Goal: Book appointment/travel/reservation

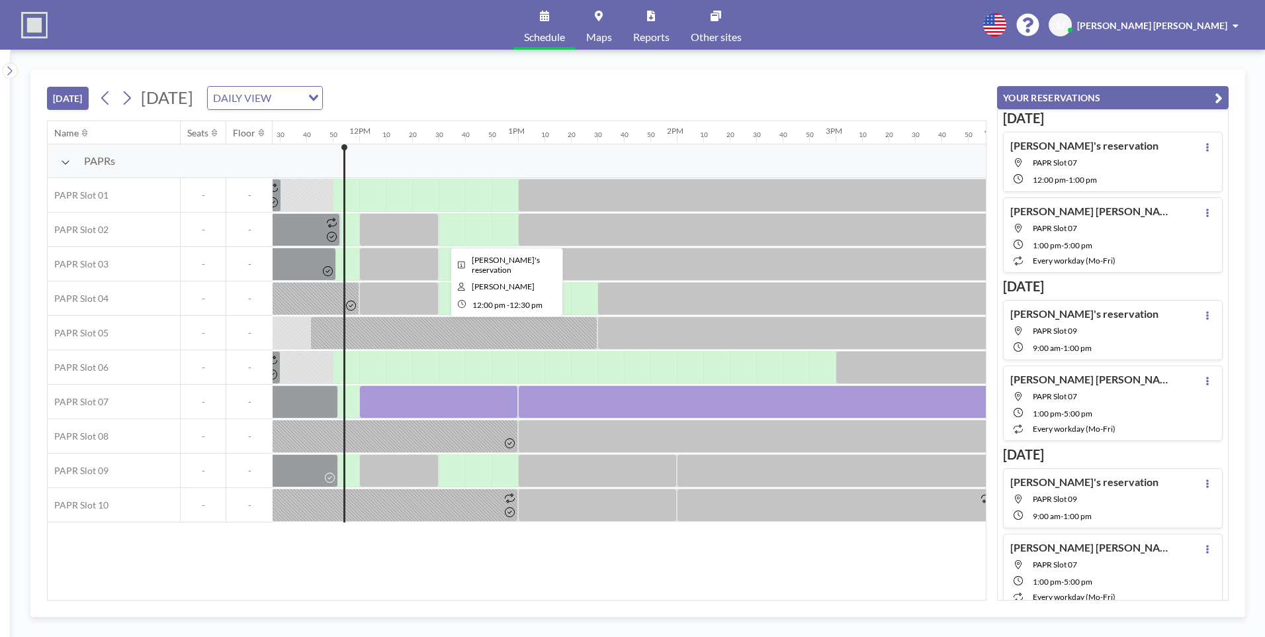
scroll to position [0, 1853]
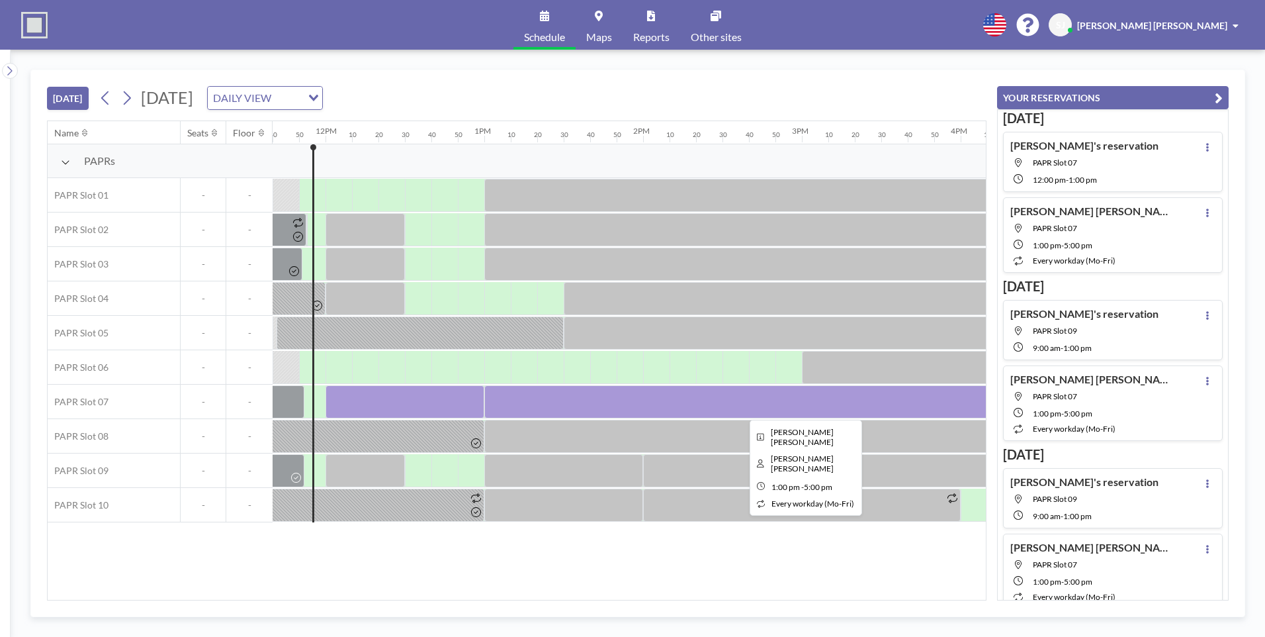
click at [559, 407] on div at bounding box center [801, 401] width 635 height 33
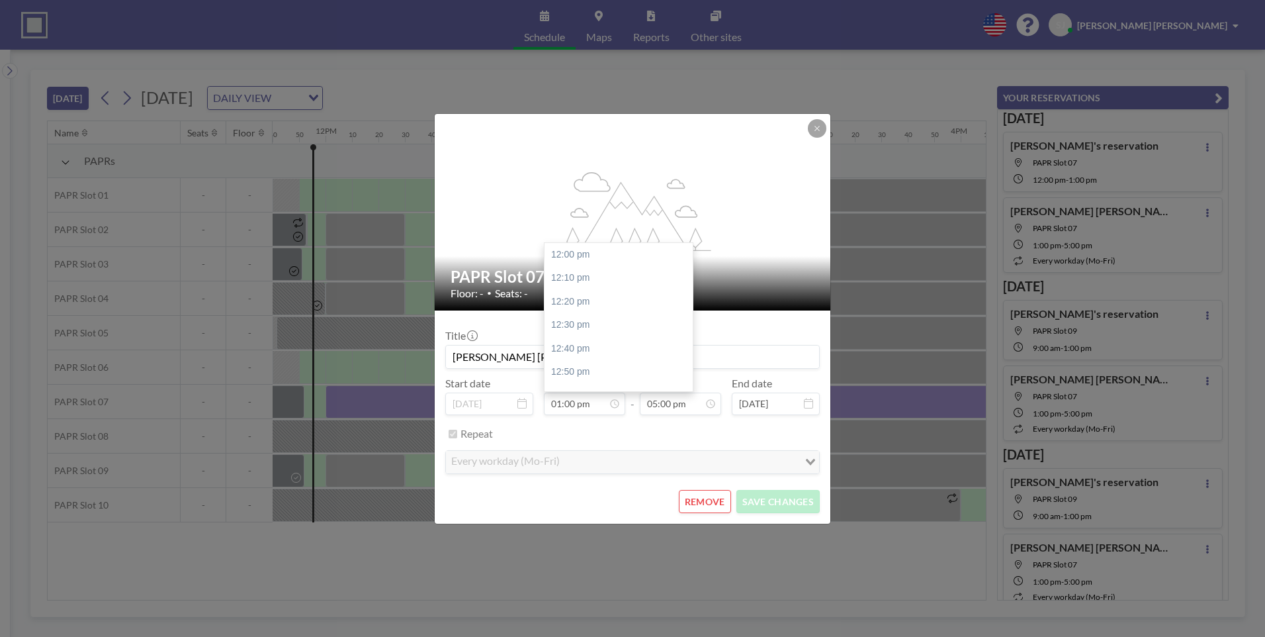
scroll to position [142, 0]
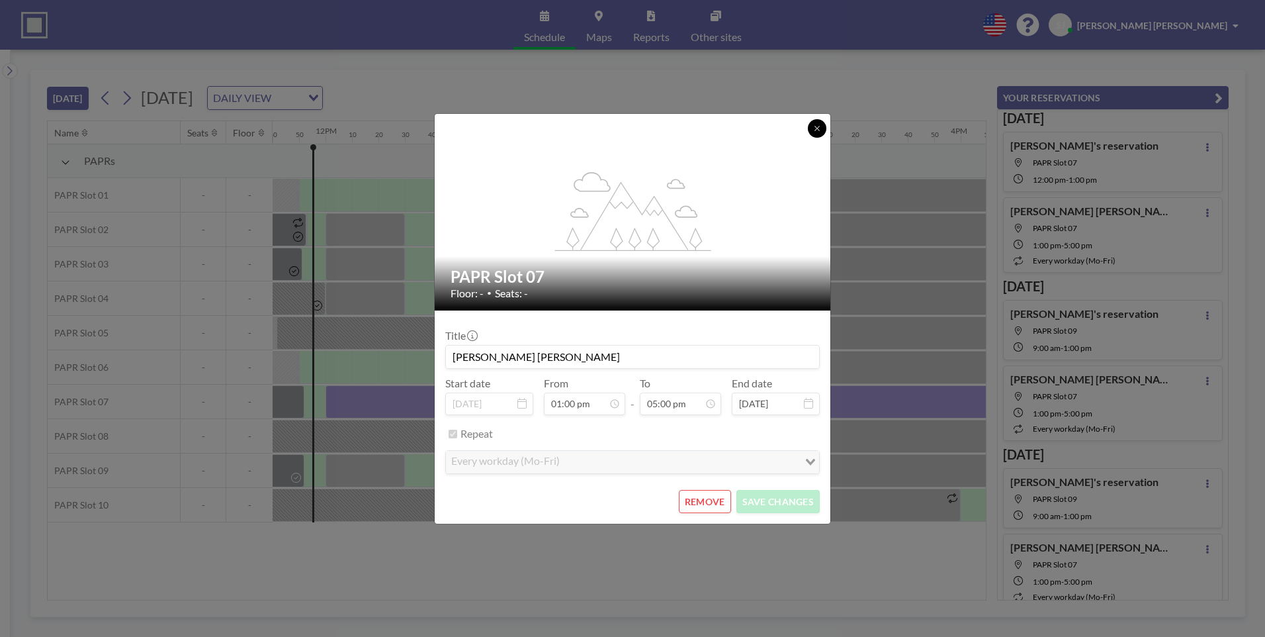
click at [818, 131] on icon at bounding box center [817, 128] width 8 height 8
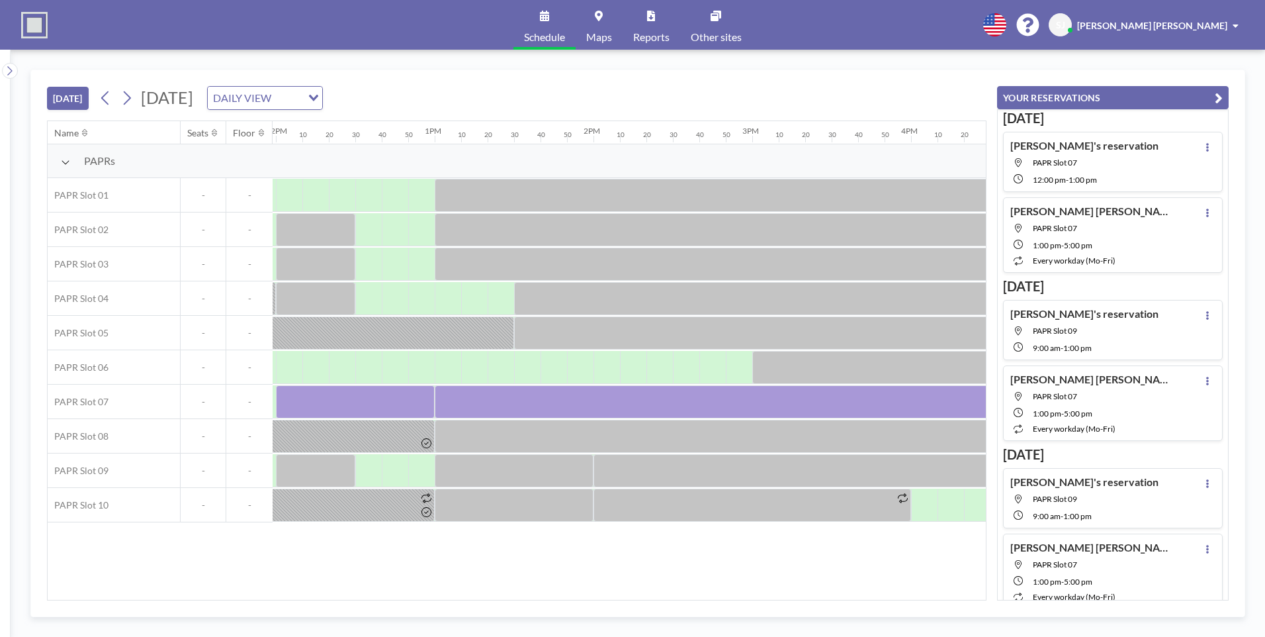
scroll to position [0, 1911]
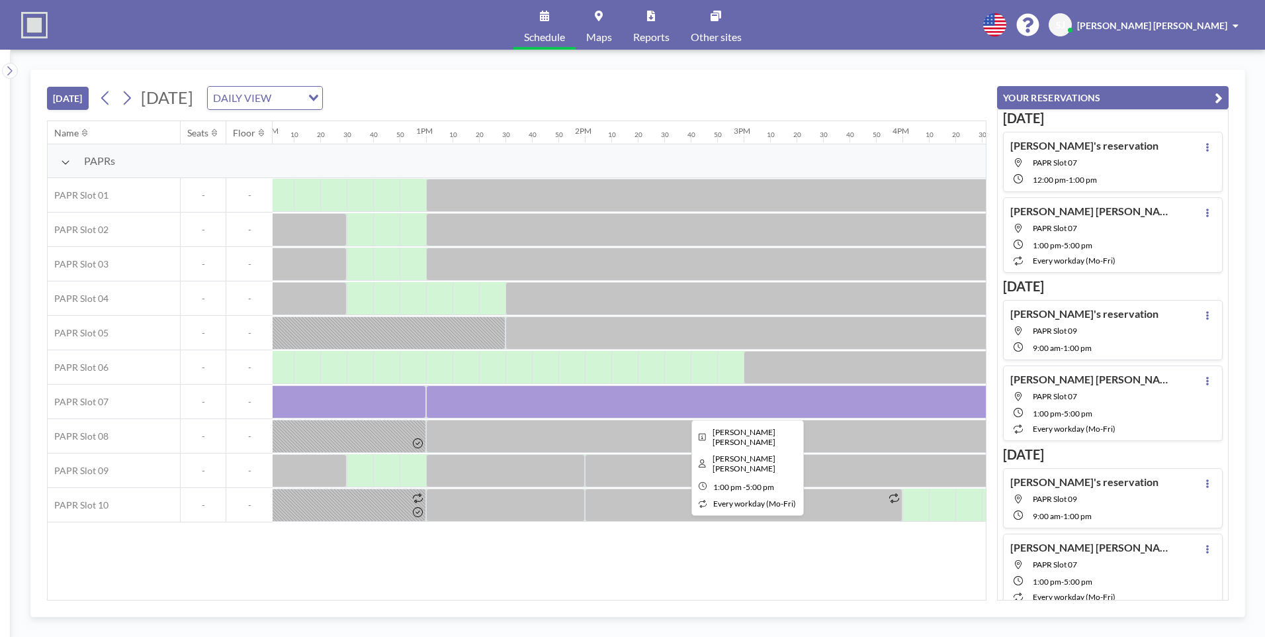
click at [443, 396] on div at bounding box center [743, 401] width 635 height 33
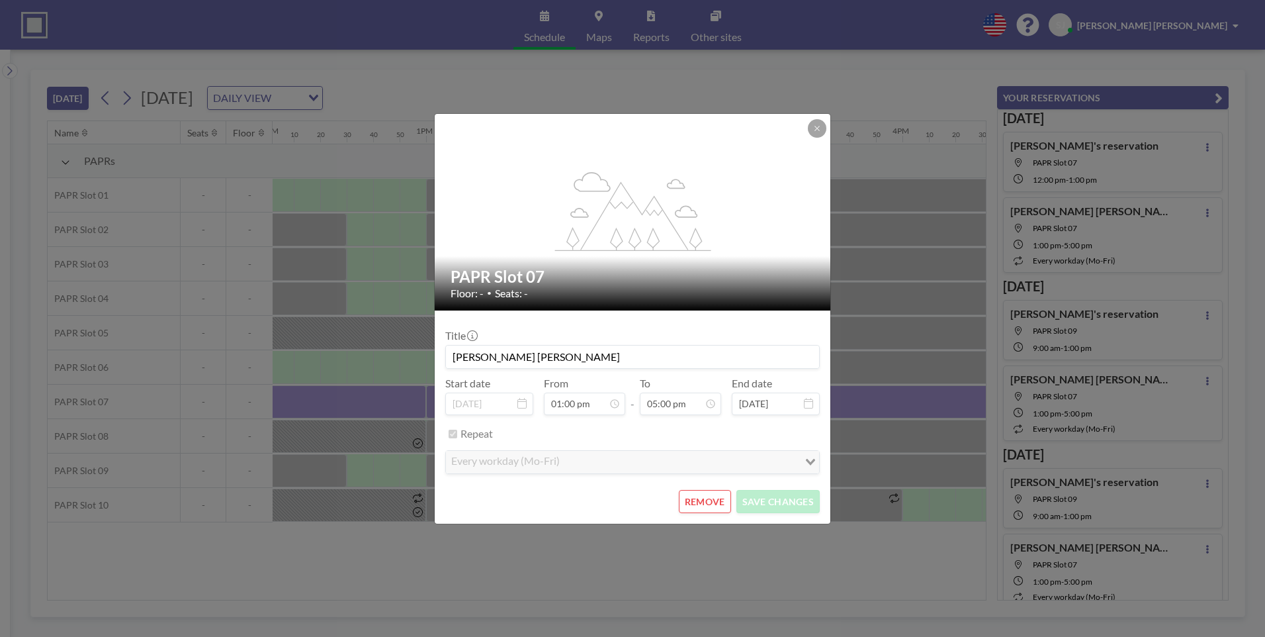
scroll to position [2403, 0]
click at [817, 132] on icon at bounding box center [817, 128] width 8 height 8
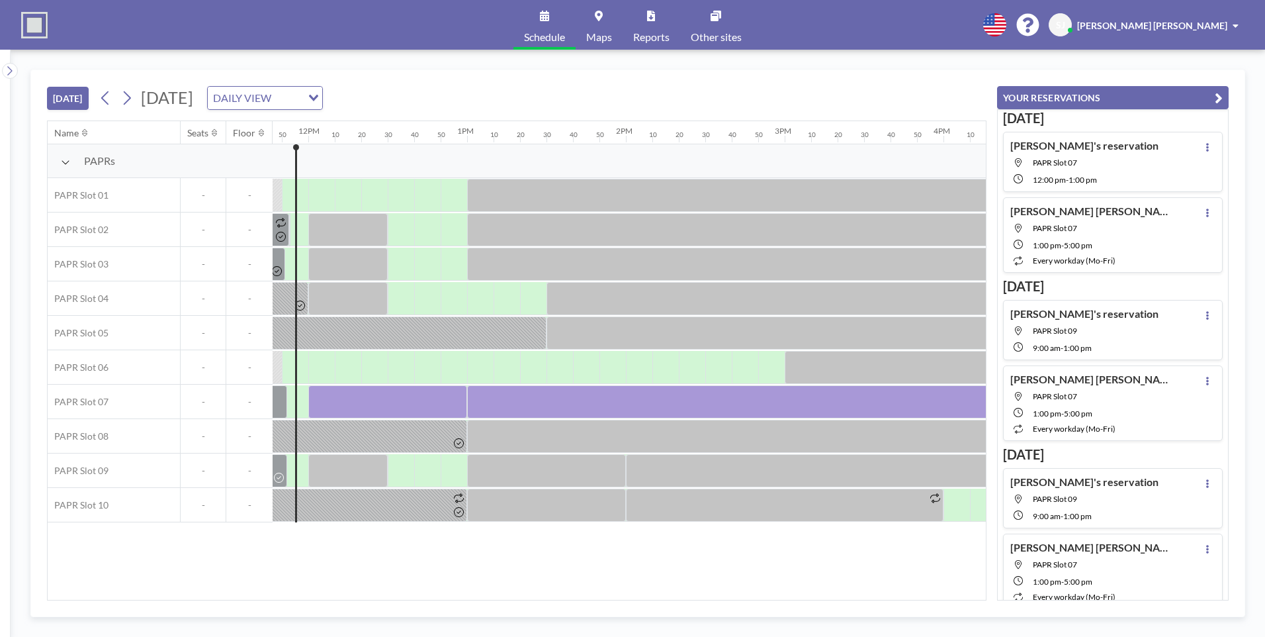
scroll to position [0, 1856]
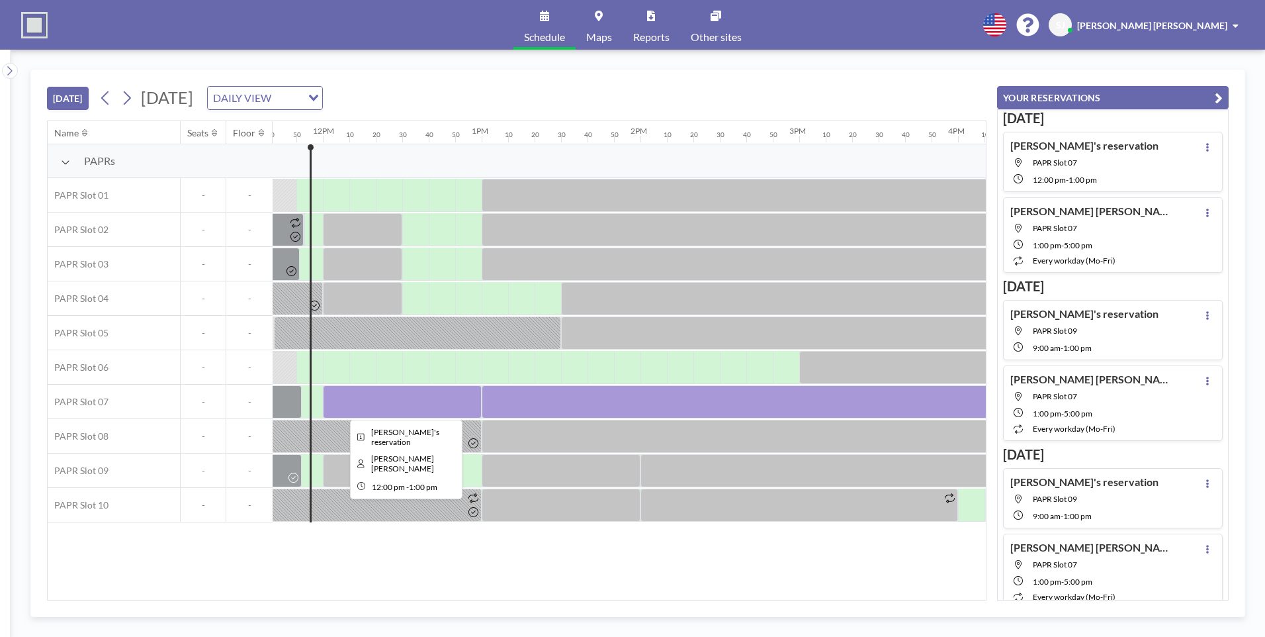
click at [365, 402] on div at bounding box center [402, 401] width 159 height 33
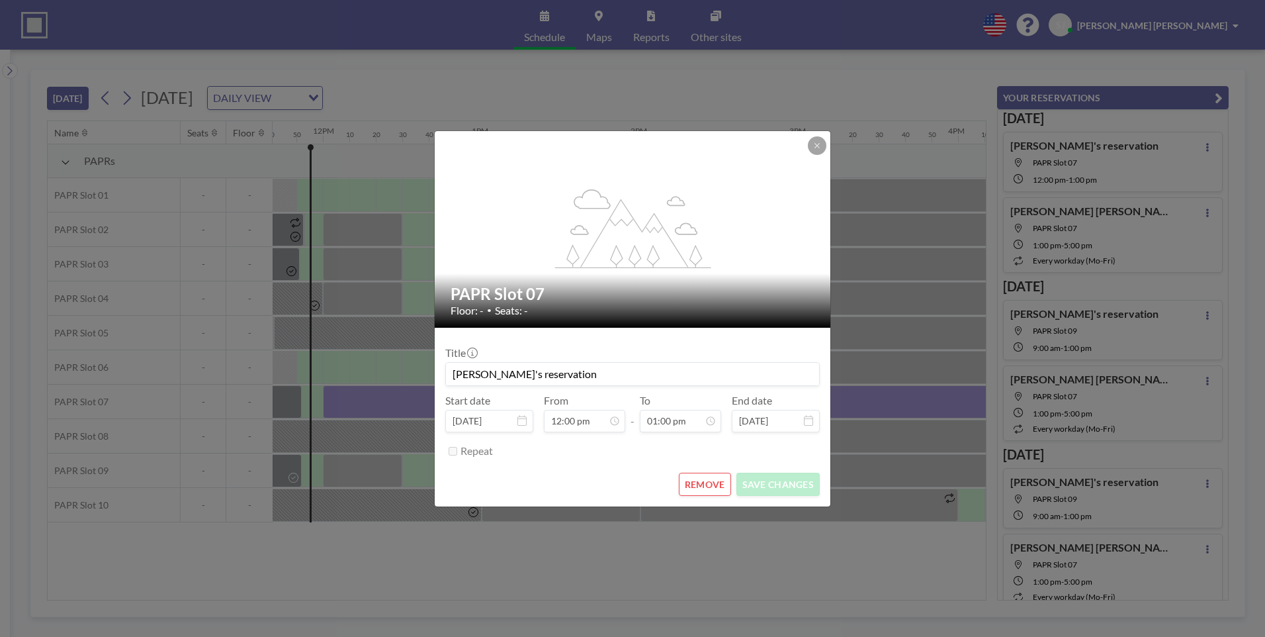
click at [690, 486] on button "REMOVE" at bounding box center [705, 484] width 52 height 23
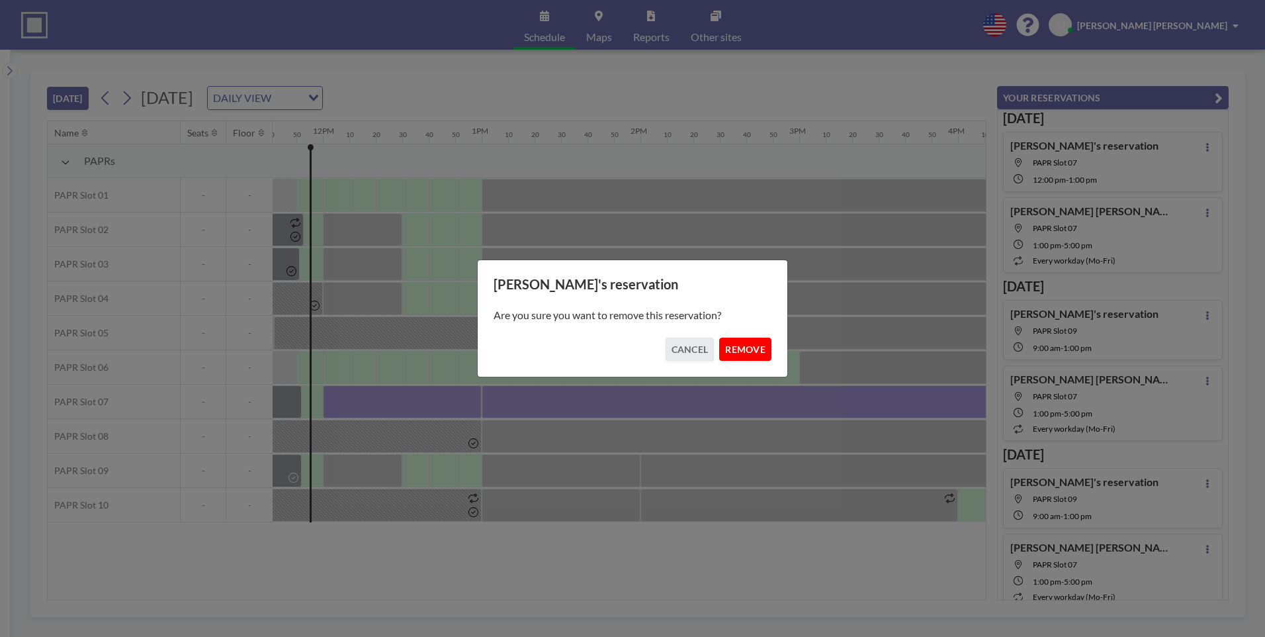
click at [749, 347] on button "REMOVE" at bounding box center [745, 349] width 52 height 23
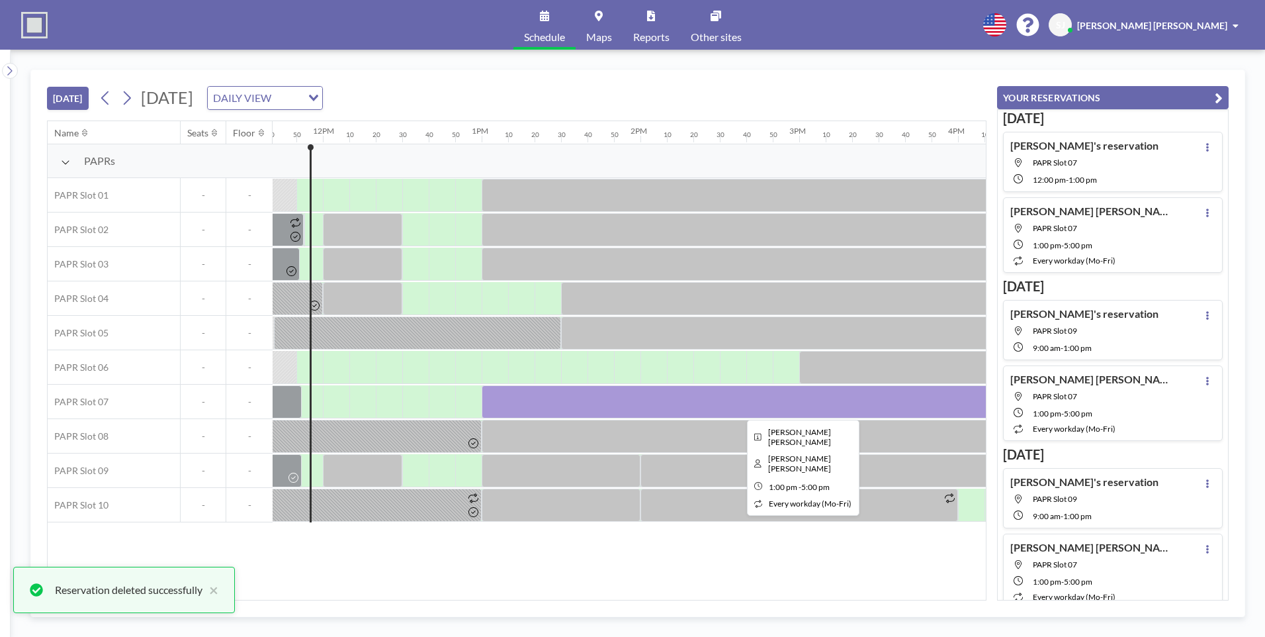
click at [607, 398] on div at bounding box center [799, 401] width 635 height 33
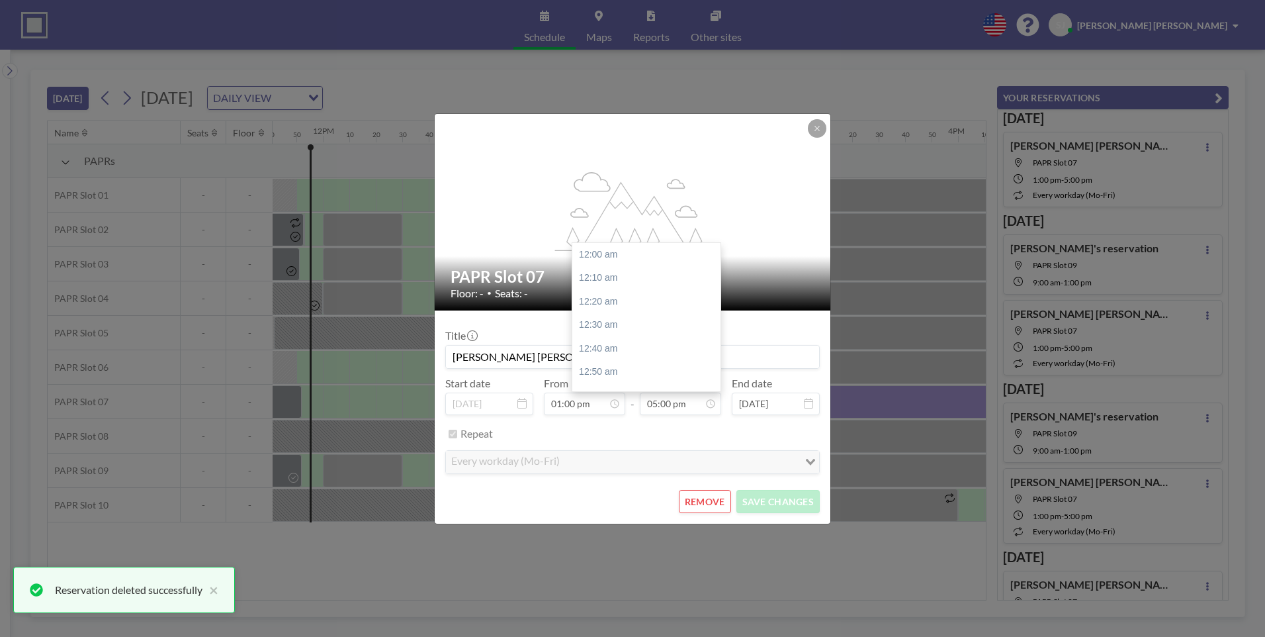
scroll to position [2403, 0]
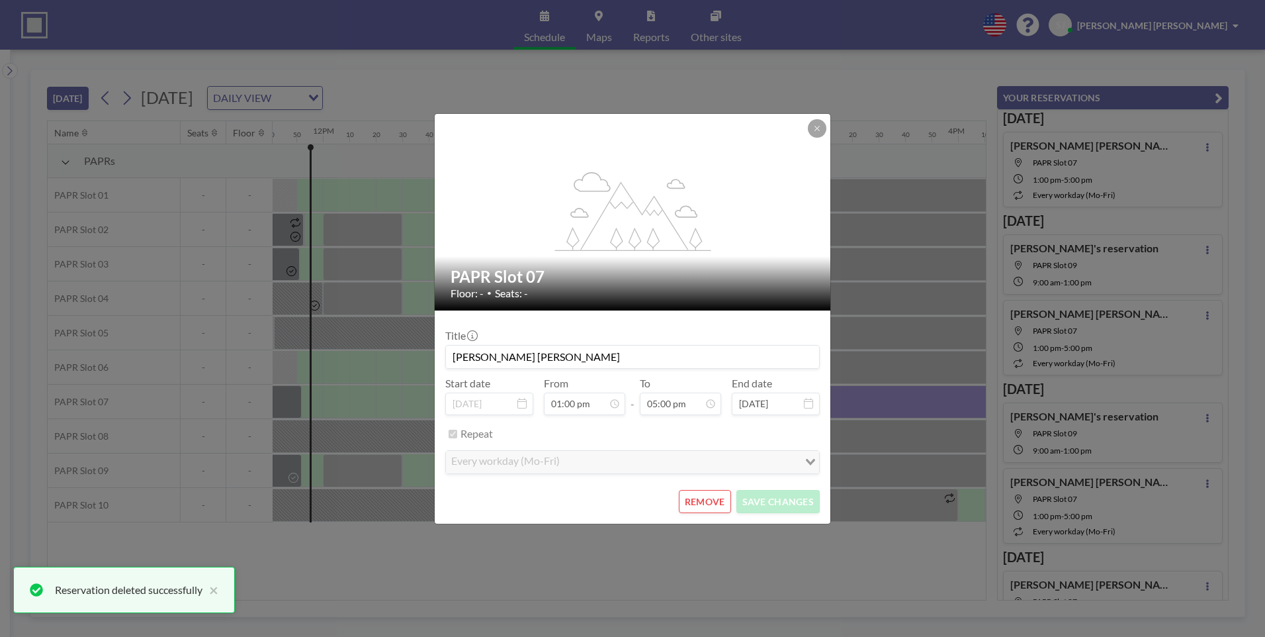
click at [711, 505] on button "REMOVE" at bounding box center [705, 501] width 52 height 23
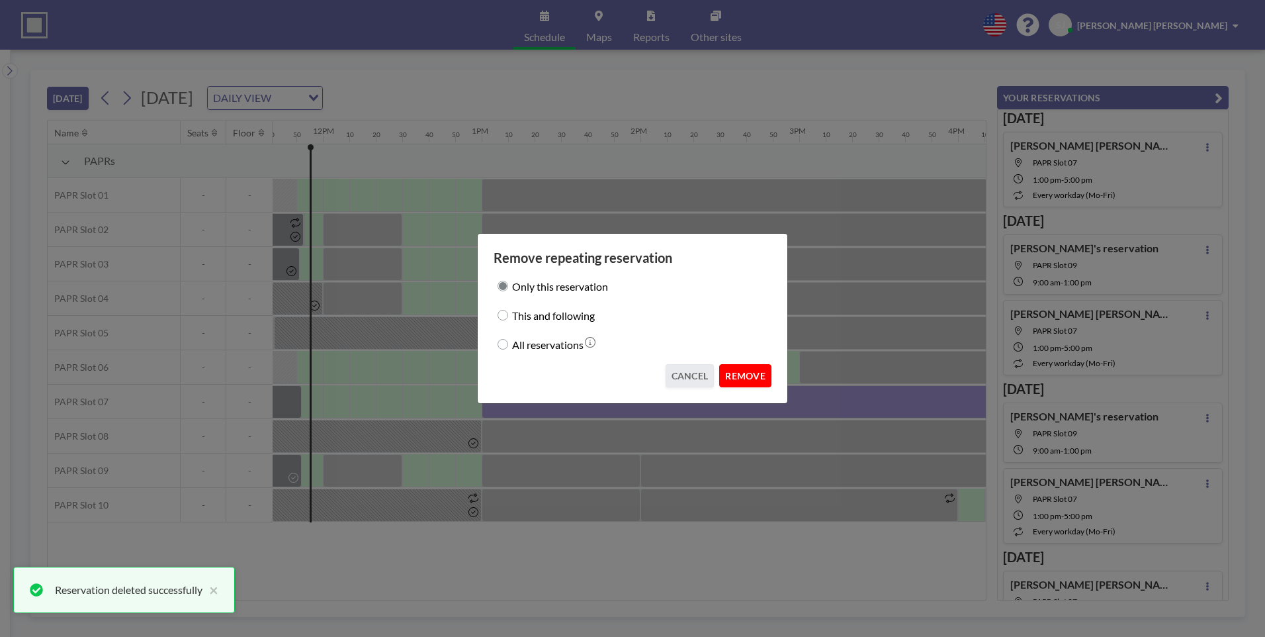
click at [744, 377] on button "REMOVE" at bounding box center [745, 375] width 52 height 23
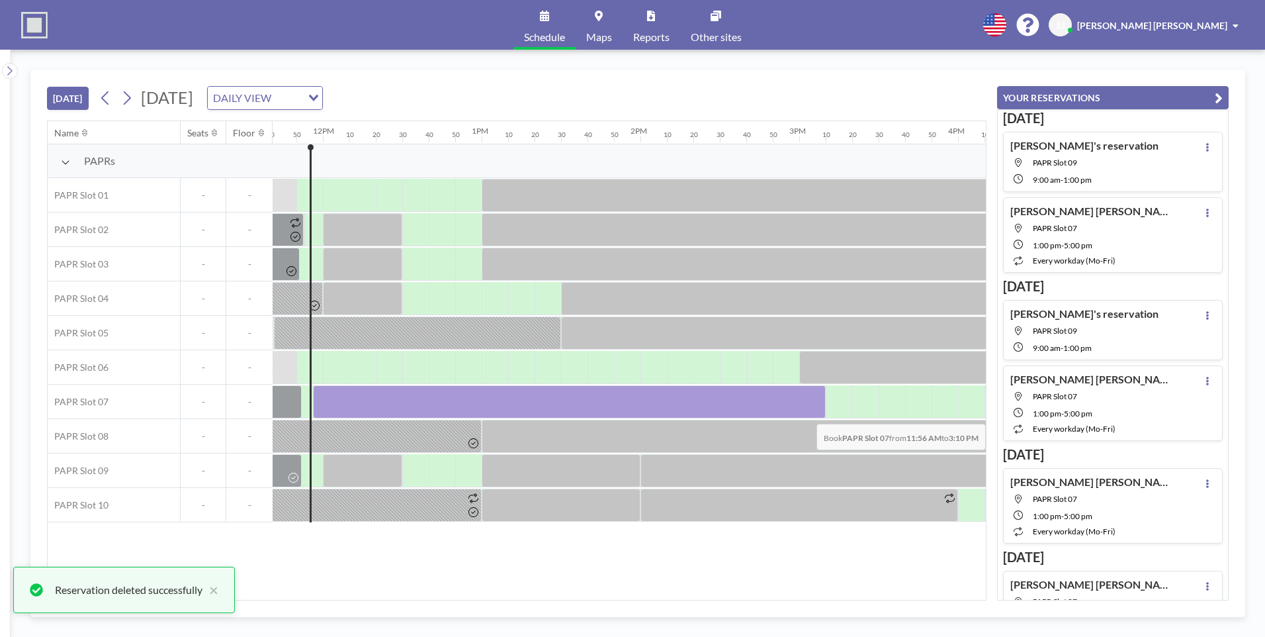
drag, startPoint x: 318, startPoint y: 402, endPoint x: 806, endPoint y: 414, distance: 488.6
click at [806, 414] on div at bounding box center [569, 401] width 513 height 33
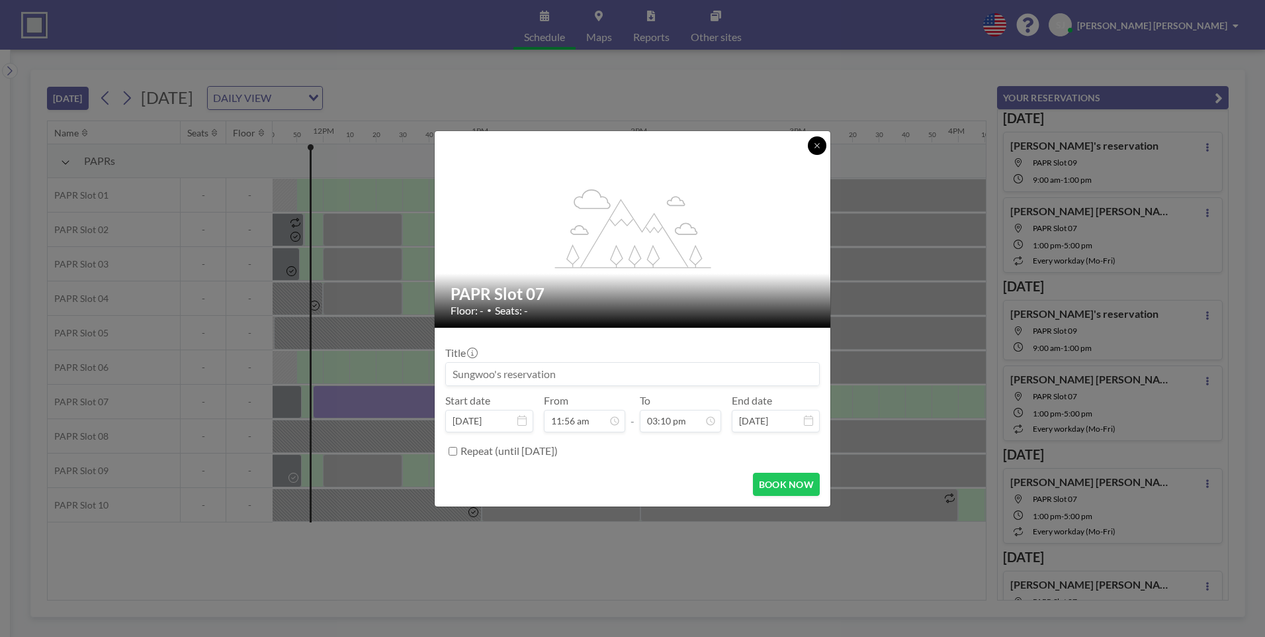
click at [821, 146] on icon at bounding box center [817, 146] width 8 height 8
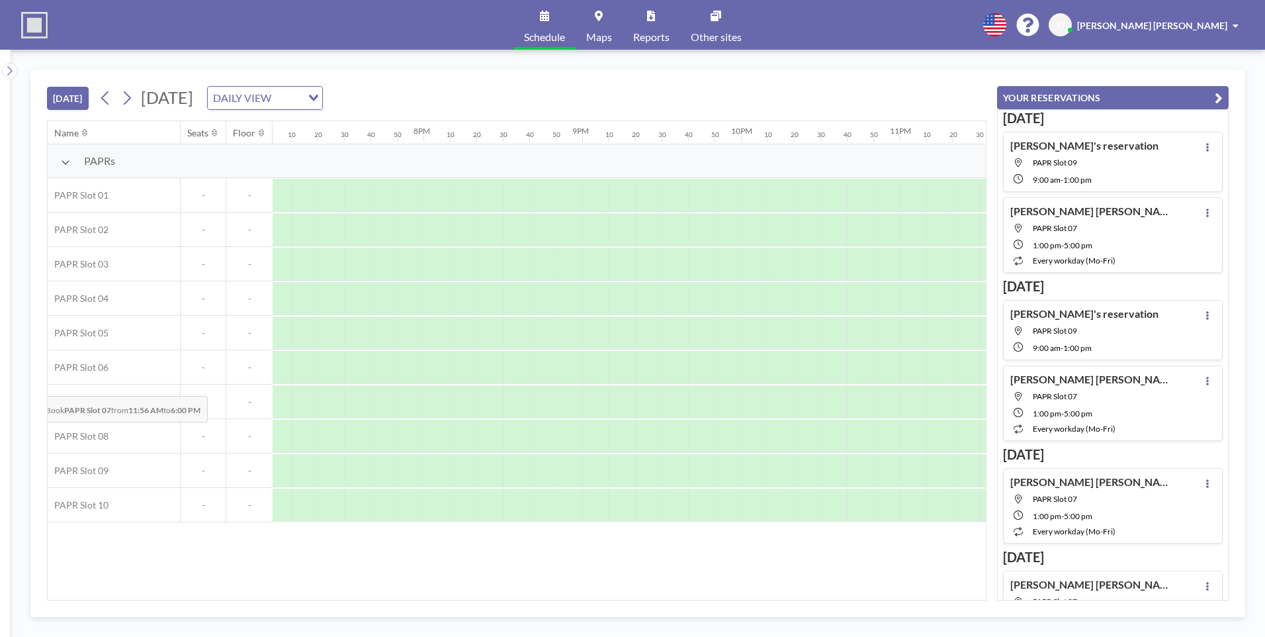
scroll to position [0, 2631]
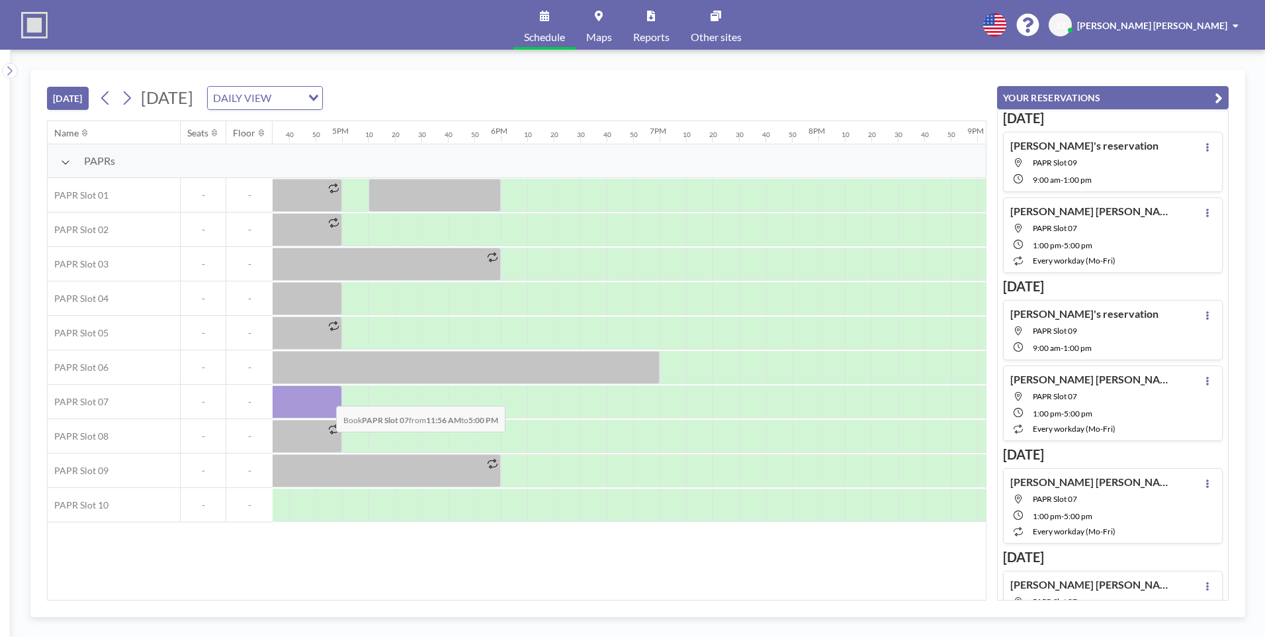
drag, startPoint x: 320, startPoint y: 402, endPoint x: 326, endPoint y: 396, distance: 8.5
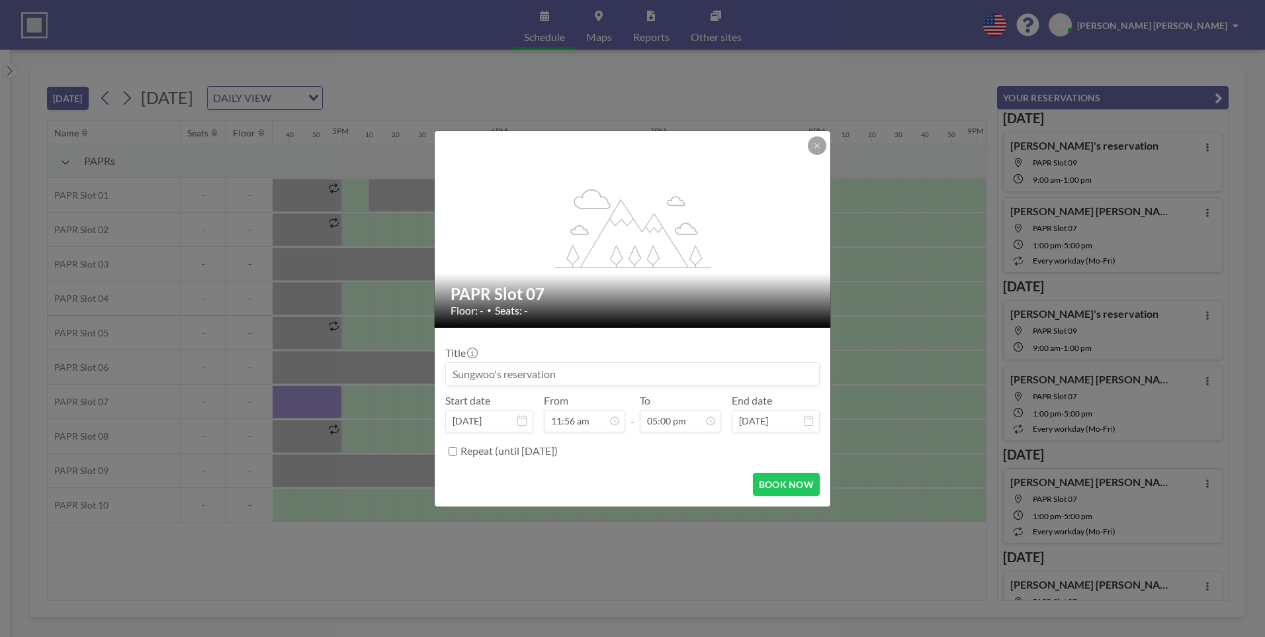
scroll to position [2403, 0]
click at [761, 482] on button "BOOK NOW" at bounding box center [786, 484] width 67 height 23
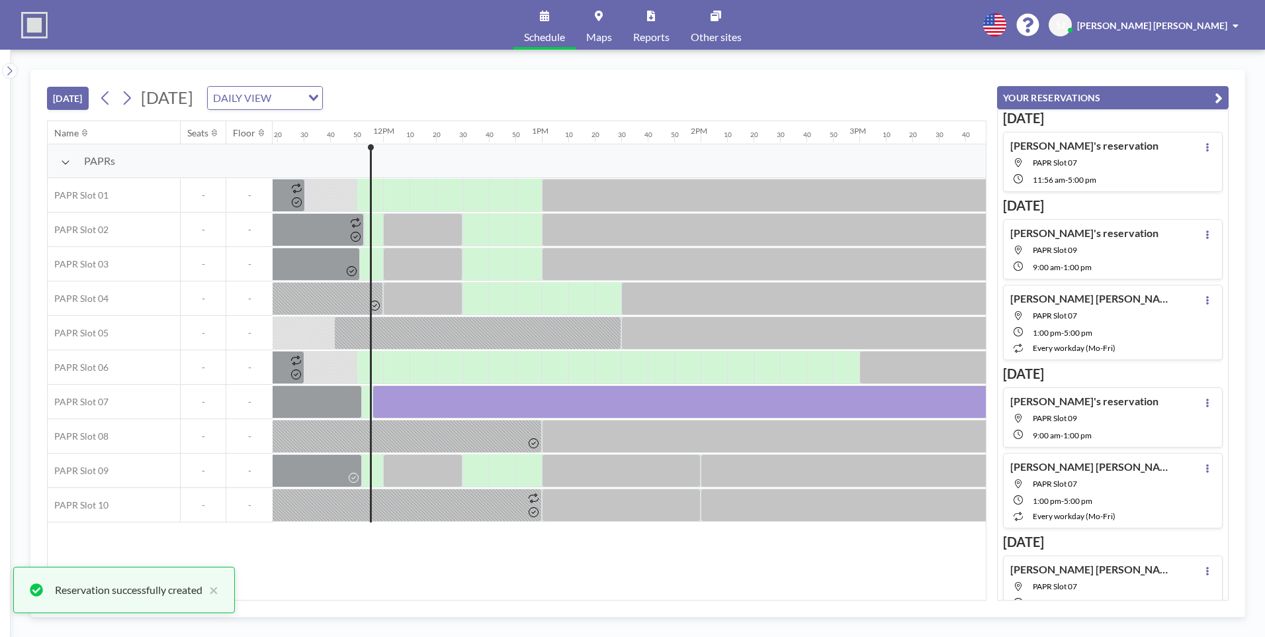
scroll to position [0, 1770]
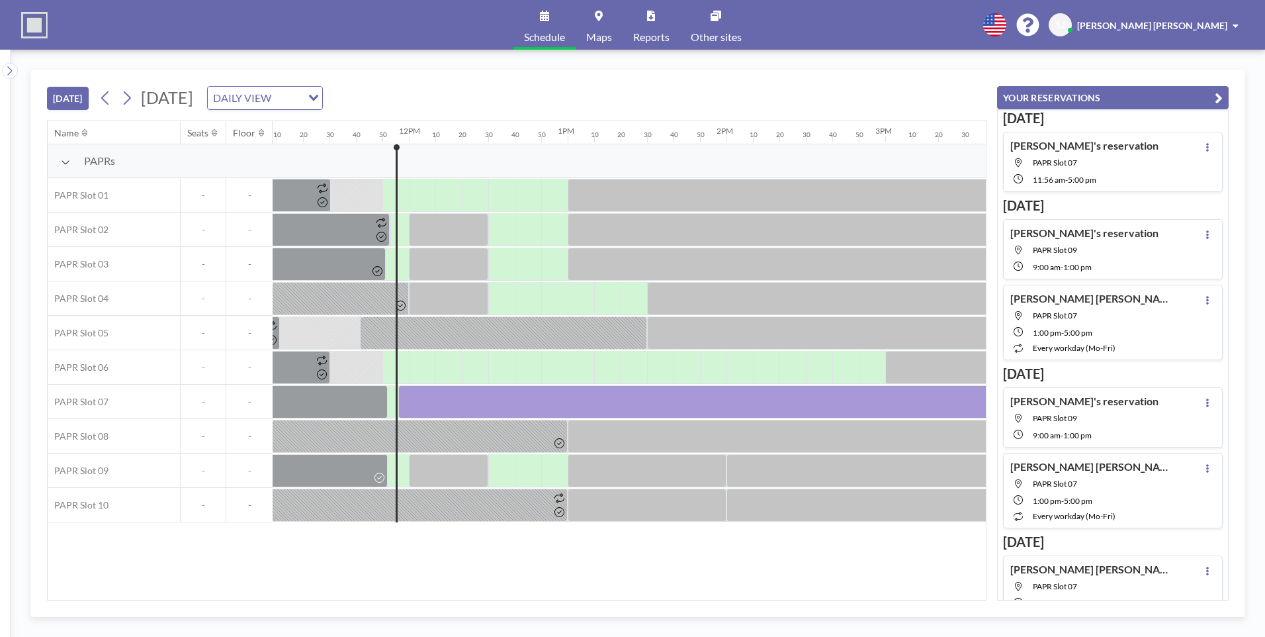
drag, startPoint x: 927, startPoint y: 89, endPoint x: 973, endPoint y: 83, distance: 46.7
click at [926, 89] on div "[DATE] [DATE] DAILY VIEW Loading..." at bounding box center [517, 95] width 940 height 50
